Goal: Transaction & Acquisition: Purchase product/service

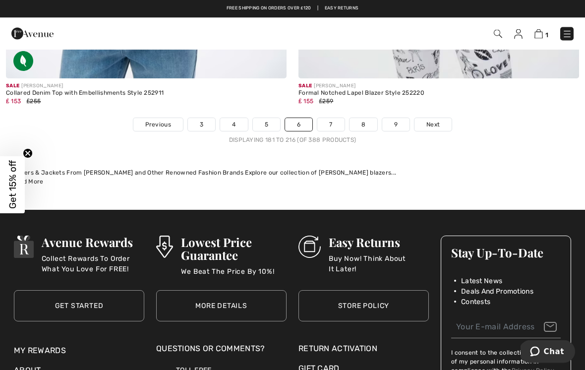
scroll to position [8658, 0]
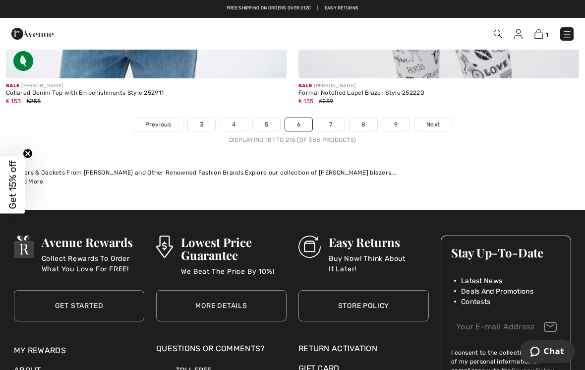
click at [337, 118] on link "7" at bounding box center [330, 124] width 27 height 13
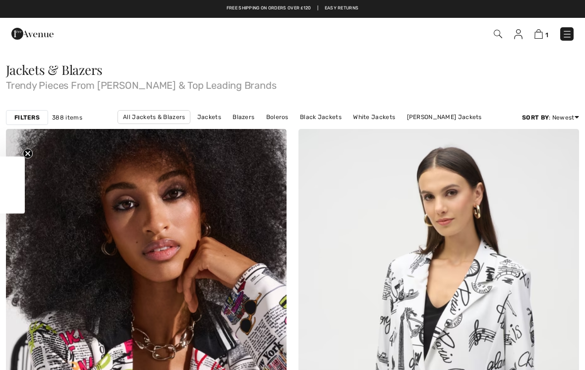
checkbox input "true"
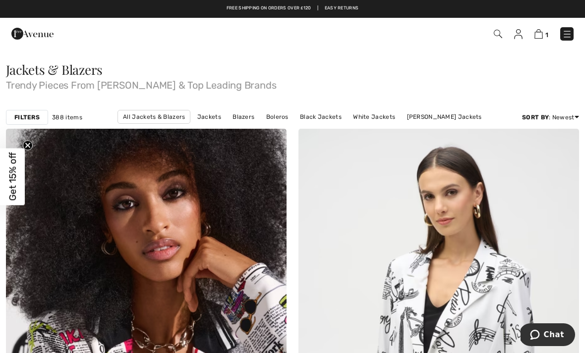
click at [540, 35] on img at bounding box center [538, 33] width 8 height 9
